Goal: Task Accomplishment & Management: Complete application form

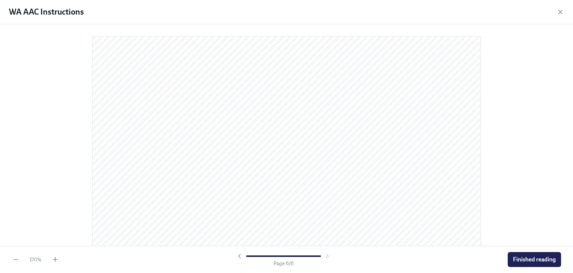
scroll to position [2640, 0]
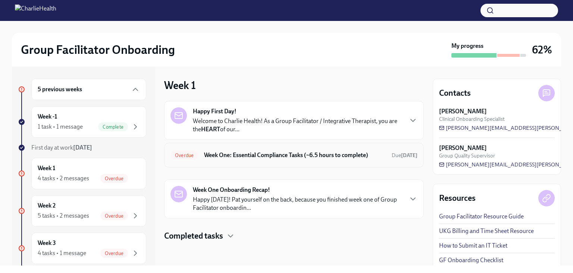
click at [287, 155] on h6 "Week One: Essential Compliance Tasks (~6.5 hours to complete)" at bounding box center [295, 155] width 182 height 8
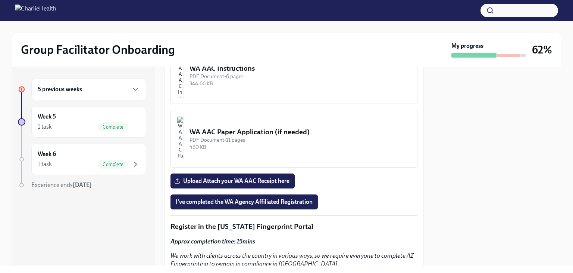
scroll to position [713, 0]
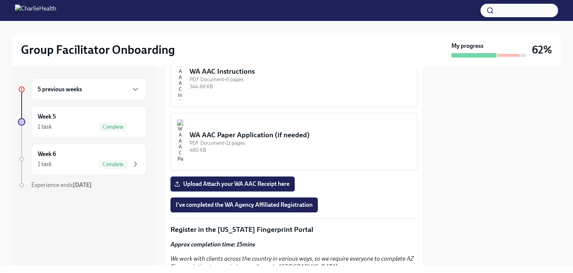
click at [206, 180] on span "Upload Attach your WA AAC Receipt here" at bounding box center [233, 183] width 114 height 7
click at [0, 0] on input "Upload Attach your WA AAC Receipt here" at bounding box center [0, 0] width 0 height 0
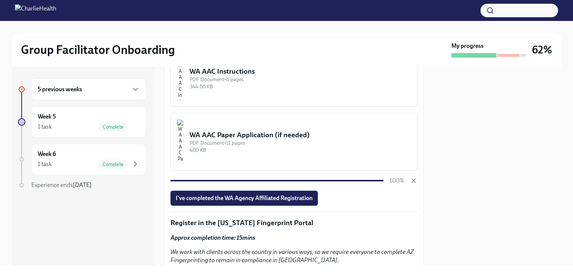
click at [257, 194] on span "I've completed the WA Agency Affiliated Registration" at bounding box center [244, 197] width 137 height 7
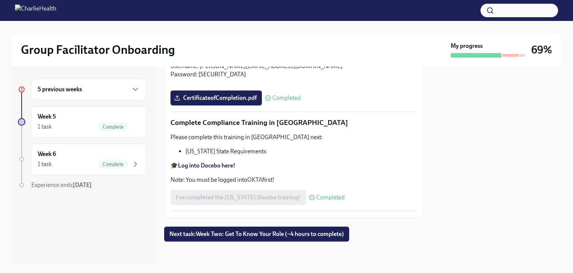
scroll to position [1648, 0]
click at [126, 90] on div "5 previous weeks" at bounding box center [89, 89] width 102 height 9
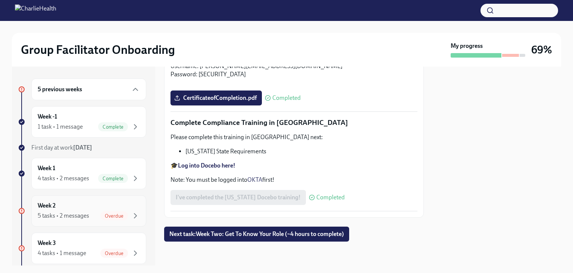
click at [109, 209] on div "Week 2 5 tasks • 2 messages Overdue" at bounding box center [89, 210] width 102 height 19
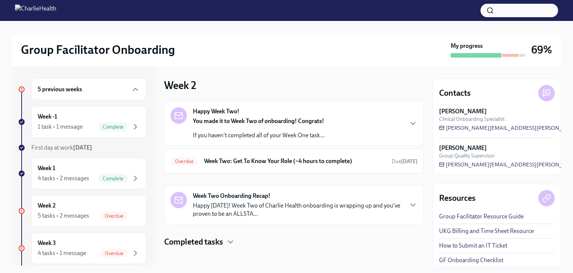
scroll to position [6, 0]
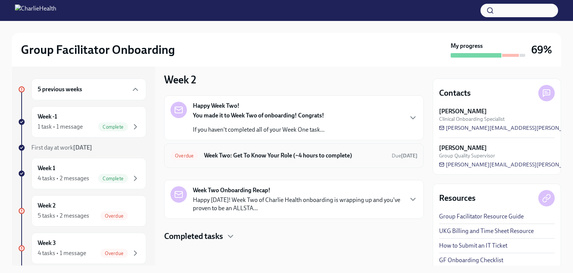
click at [264, 161] on div "Overdue Week Two: Get To Know Your Role (~4 hours to complete) Due [DATE]" at bounding box center [294, 155] width 260 height 25
click at [263, 155] on h6 "Week Two: Get To Know Your Role (~4 hours to complete)" at bounding box center [295, 155] width 182 height 8
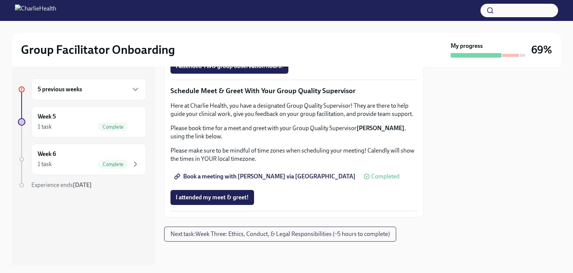
scroll to position [747, 0]
click at [225, 196] on span "I attended my meet & greet!" at bounding box center [212, 196] width 73 height 7
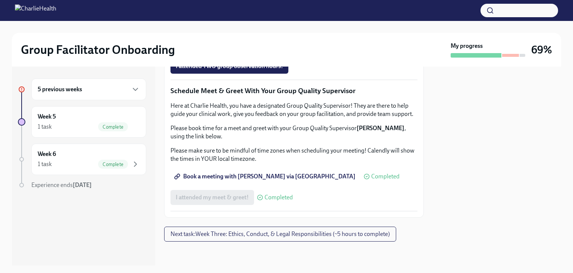
scroll to position [601, 0]
click at [227, 49] on span "Complete this form to schedule your observations" at bounding box center [244, 44] width 136 height 7
